Goal: Information Seeking & Learning: Find specific fact

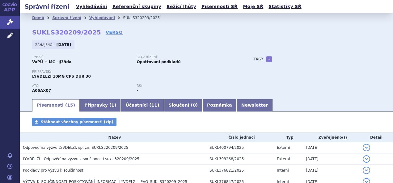
scroll to position [73, 0]
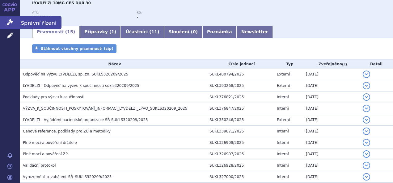
click at [13, 21] on link "Správní řízení" at bounding box center [10, 22] width 20 height 13
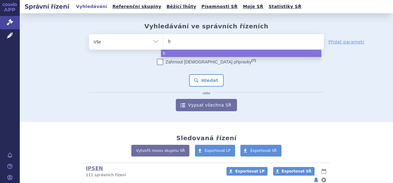
type input "by"
type input "byl"
type input "bylv"
type input "bylva"
type input "bylvay"
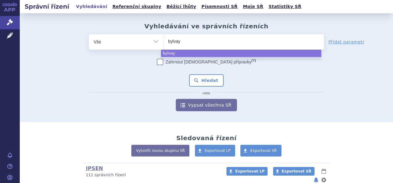
select select "bylvay"
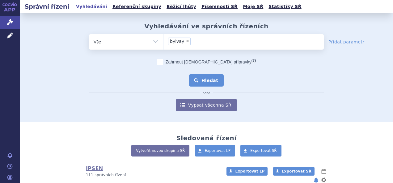
click at [207, 80] on button "Hledat" at bounding box center [206, 80] width 35 height 12
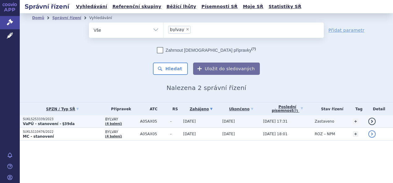
click at [110, 124] on link "(4 balení)" at bounding box center [113, 123] width 17 height 3
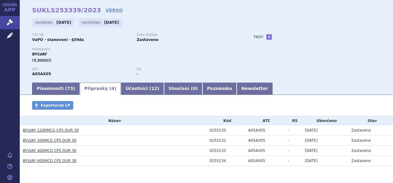
scroll to position [42, 0]
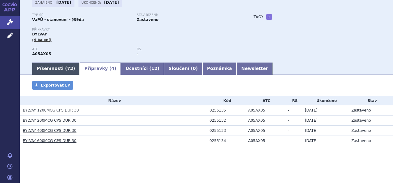
click at [44, 71] on link "Písemnosti ( 73 )" at bounding box center [56, 69] width 48 height 12
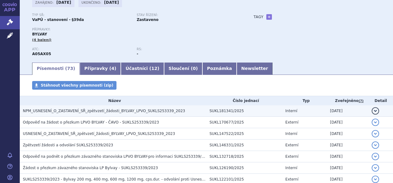
click at [154, 113] on span "NPM_USNESENÍ_O_ZASTAVENÍ_SŘ_zpětvzetí_žádosti_BYLVAY_LPVO_SUKLS253339_2023" at bounding box center [104, 111] width 162 height 4
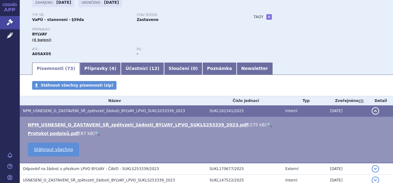
click at [304, 56] on div "Typ SŘ: VaPÚ - stanovení - §39da Stav řízení: Zastaveno Přípravky: BYLVAY (4 ba…" at bounding box center [206, 37] width 348 height 48
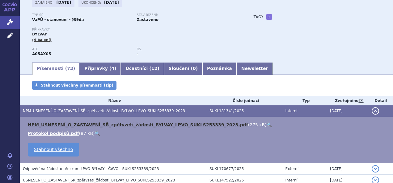
click at [112, 127] on link "NPM_USNESENÍ_O_ZASTAVENÍ_SŘ_zpětvzetí_žádosti_BYLVAY_LPVO_SUKLS253339_2023.pdf" at bounding box center [138, 125] width 220 height 5
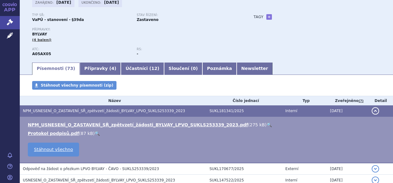
click at [221, 31] on p "Přípravky:" at bounding box center [136, 30] width 209 height 4
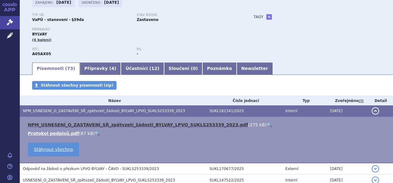
click at [105, 125] on link "NPM_USNESENÍ_O_ZASTAVENÍ_SŘ_zpětvzetí_žádosti_BYLVAY_LPVO_SUKLS253339_2023.pdf" at bounding box center [138, 125] width 220 height 5
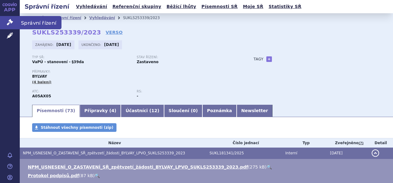
click at [4, 23] on link "Správní řízení" at bounding box center [10, 22] width 20 height 13
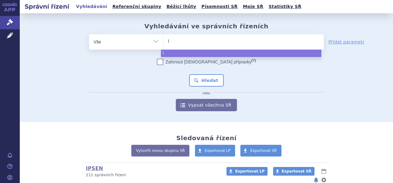
type input "li"
type input "liv"
type input "livm"
type input "livma"
type input "livmar"
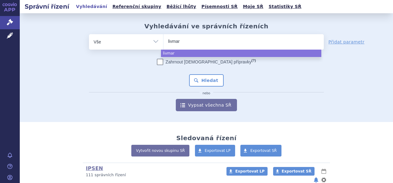
type input "livmarl"
type input "livmarli"
select select "livmarli"
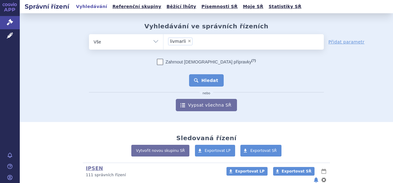
click at [204, 85] on button "Hledat" at bounding box center [206, 80] width 35 height 12
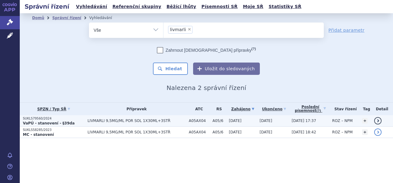
click at [130, 118] on td "LIVMARLI 9,5MG/ML POR SOL 1X30ML+3STŘ" at bounding box center [134, 120] width 101 height 11
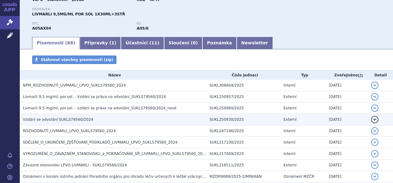
scroll to position [62, 0]
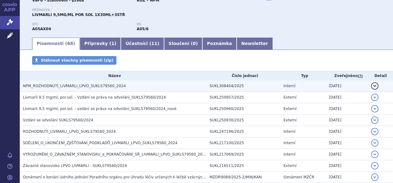
click at [105, 88] on span "NPM_ROZHODNUTÍ_LIVMARLI_LPVO_SUKLS79560_2024" at bounding box center [74, 86] width 103 height 4
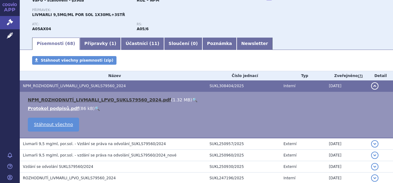
click at [109, 99] on link "NPM_ROZHODNUTÍ_LIVMARLI_LPVO_SUKLS79560_2024.pdf" at bounding box center [99, 100] width 143 height 5
